Goal: Task Accomplishment & Management: Complete application form

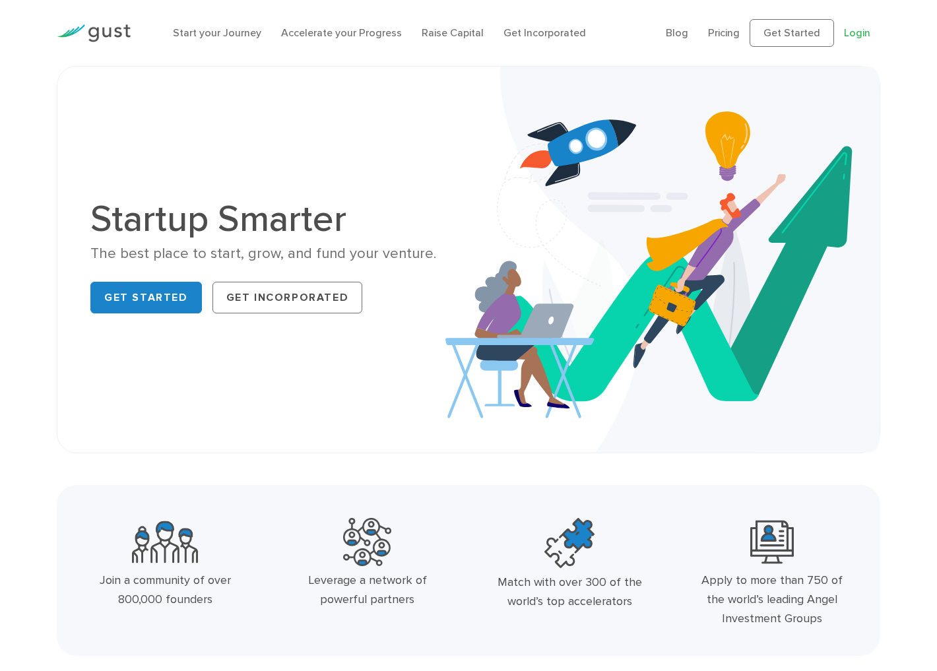
click at [766, 33] on link "Login" at bounding box center [857, 32] width 26 height 13
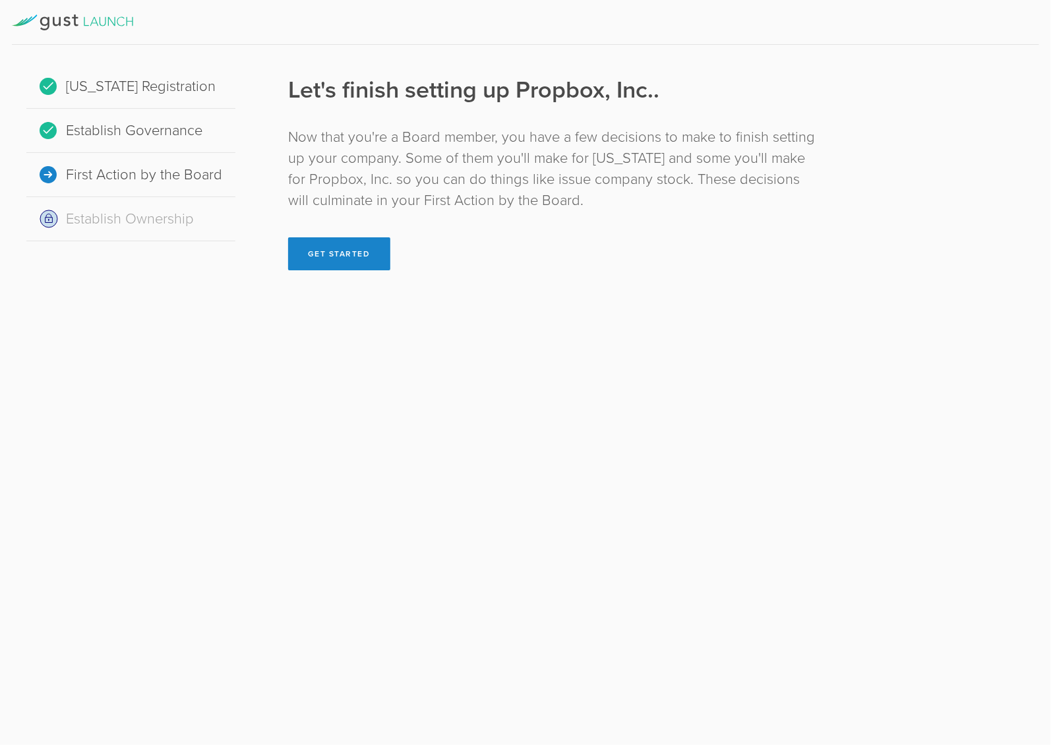
click at [367, 270] on div "Let's finish setting up Propbox, Inc.. Now that you're a Board member, you have…" at bounding box center [553, 177] width 582 height 239
click at [369, 247] on button "Get Started" at bounding box center [339, 253] width 102 height 33
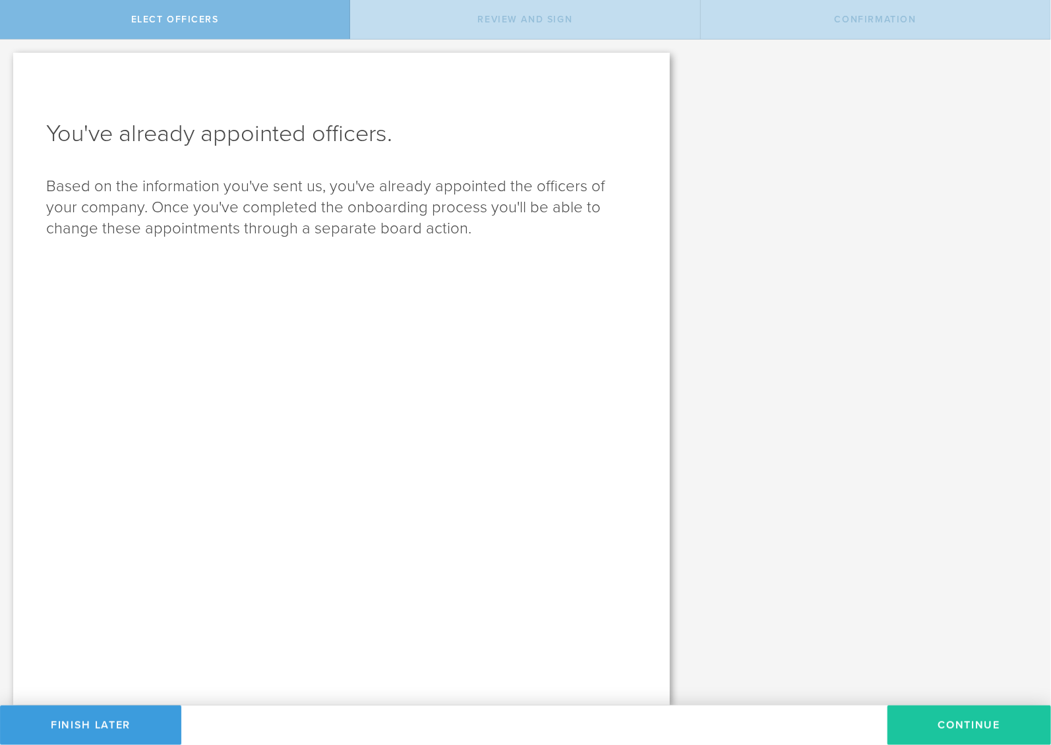
click at [916, 718] on button "Continue" at bounding box center [970, 726] width 164 height 40
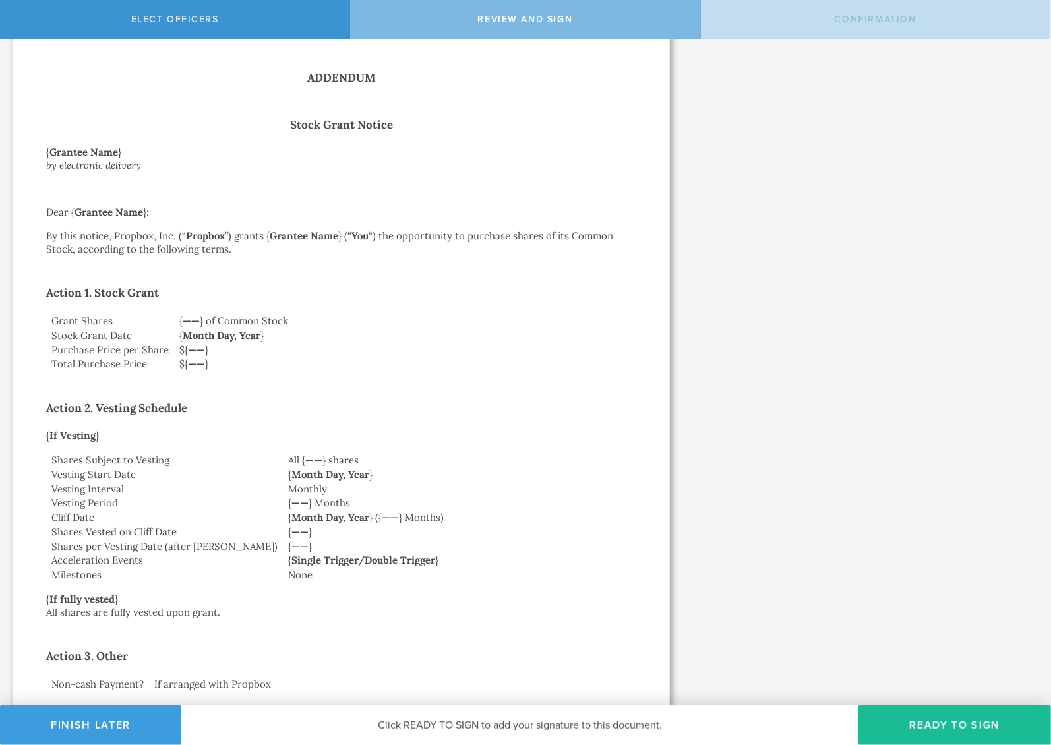
scroll to position [1816, 0]
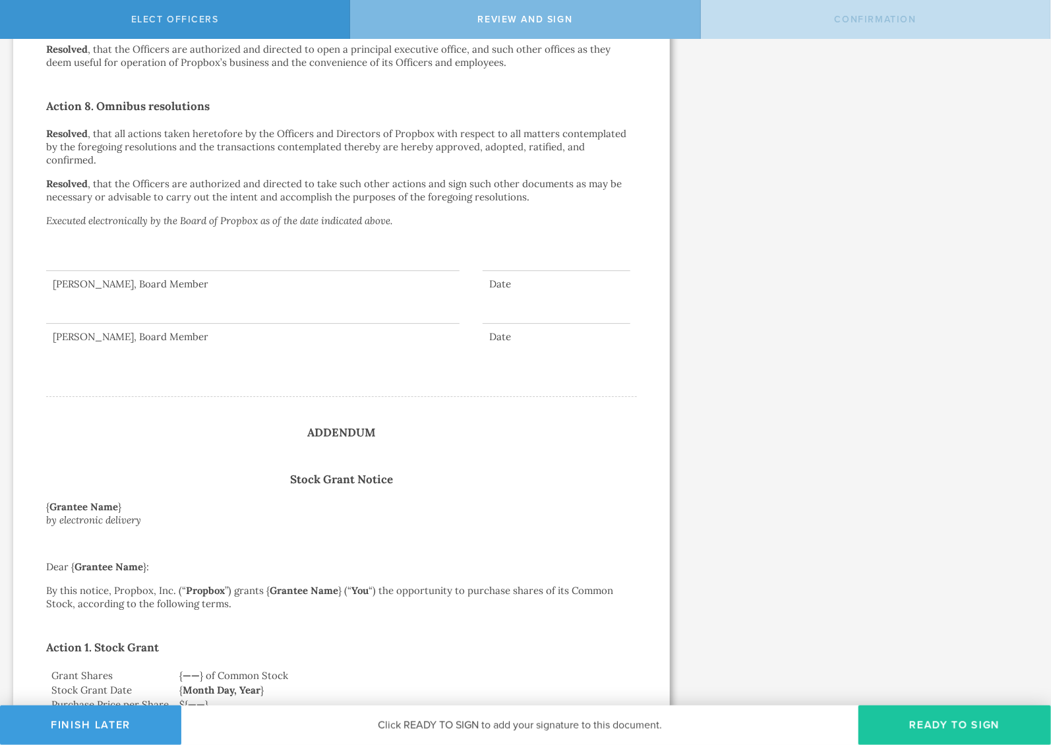
click at [987, 722] on button "Ready to Sign" at bounding box center [955, 726] width 193 height 40
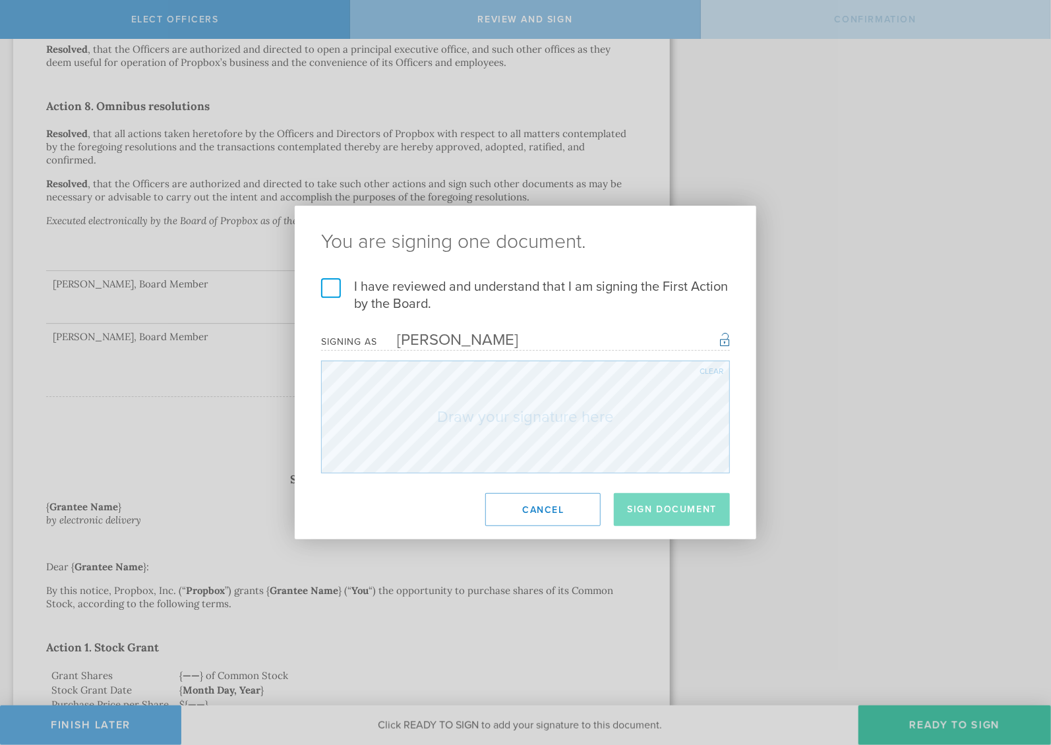
click at [550, 79] on div "You are signing one document. I have reviewed and understand that I am signing …" at bounding box center [525, 372] width 1051 height 745
click at [496, 518] on button "Cancel" at bounding box center [542, 509] width 115 height 33
